Goal: Transaction & Acquisition: Book appointment/travel/reservation

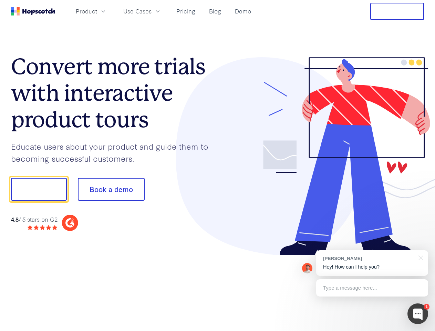
click at [218, 165] on div at bounding box center [321, 156] width 207 height 198
click at [97, 11] on span "Product" at bounding box center [86, 11] width 21 height 9
click at [152, 11] on span "Use Cases" at bounding box center [137, 11] width 28 height 9
click at [397, 11] on button "Free Trial" at bounding box center [397, 11] width 54 height 17
click at [39, 189] on button "Show me!" at bounding box center [39, 189] width 56 height 23
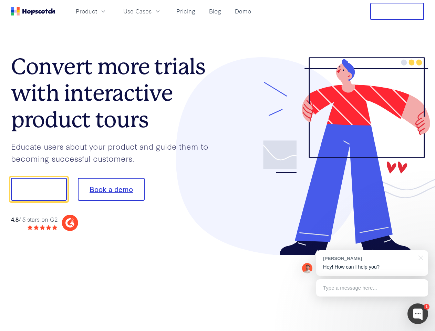
click at [111, 189] on button "Book a demo" at bounding box center [111, 189] width 67 height 23
click at [418, 314] on div at bounding box center [418, 313] width 21 height 21
click at [372, 263] on div "[PERSON_NAME] Hey! How can I help you?" at bounding box center [372, 262] width 112 height 25
click at [420, 257] on div at bounding box center [363, 234] width 129 height 137
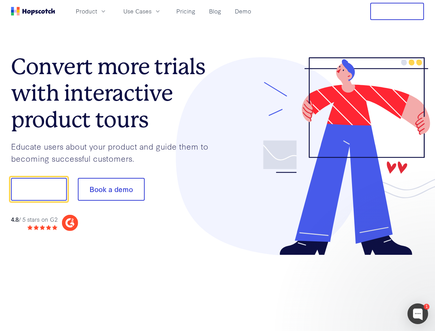
click at [372, 288] on div at bounding box center [363, 234] width 129 height 137
